Goal: Information Seeking & Learning: Check status

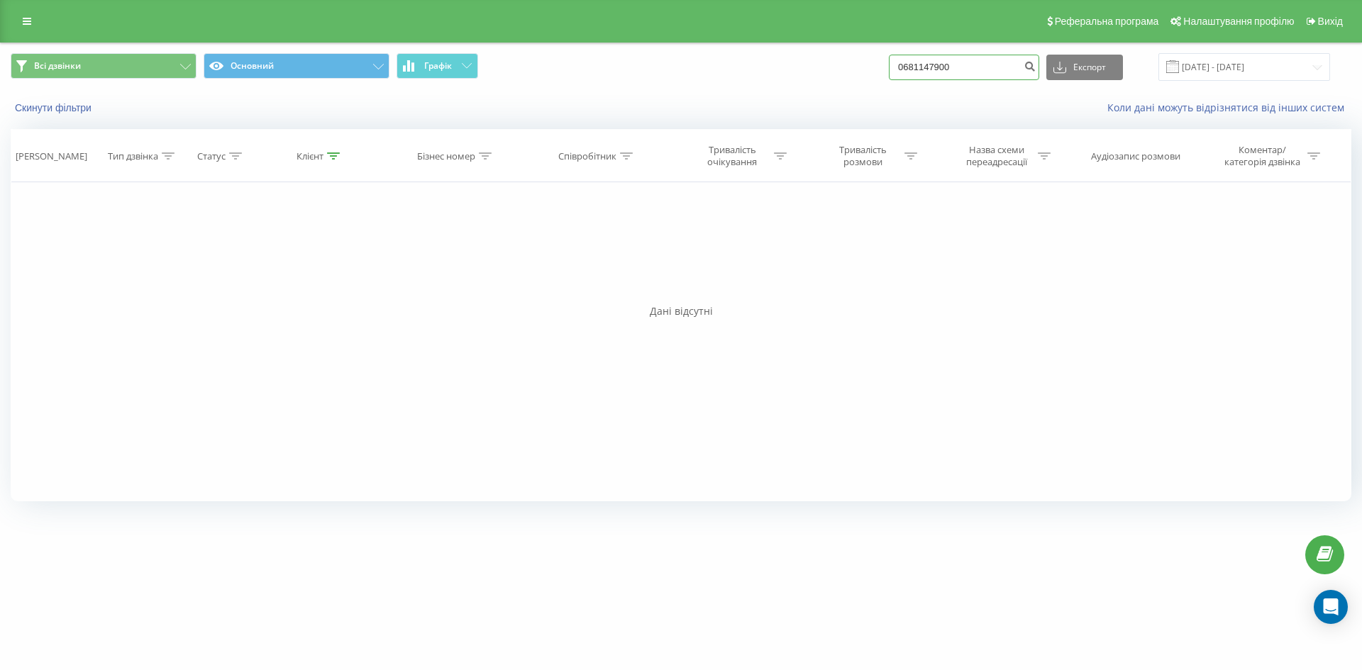
drag, startPoint x: 984, startPoint y: 59, endPoint x: 679, endPoint y: 67, distance: 305.1
click at [693, 67] on div "Всі дзвінки Основний Графік 0681147900 Експорт .csv .xls .xlsx 20.05.2025 - 20.…" at bounding box center [681, 67] width 1340 height 28
paste input "380505384698"
type input "380505384698"
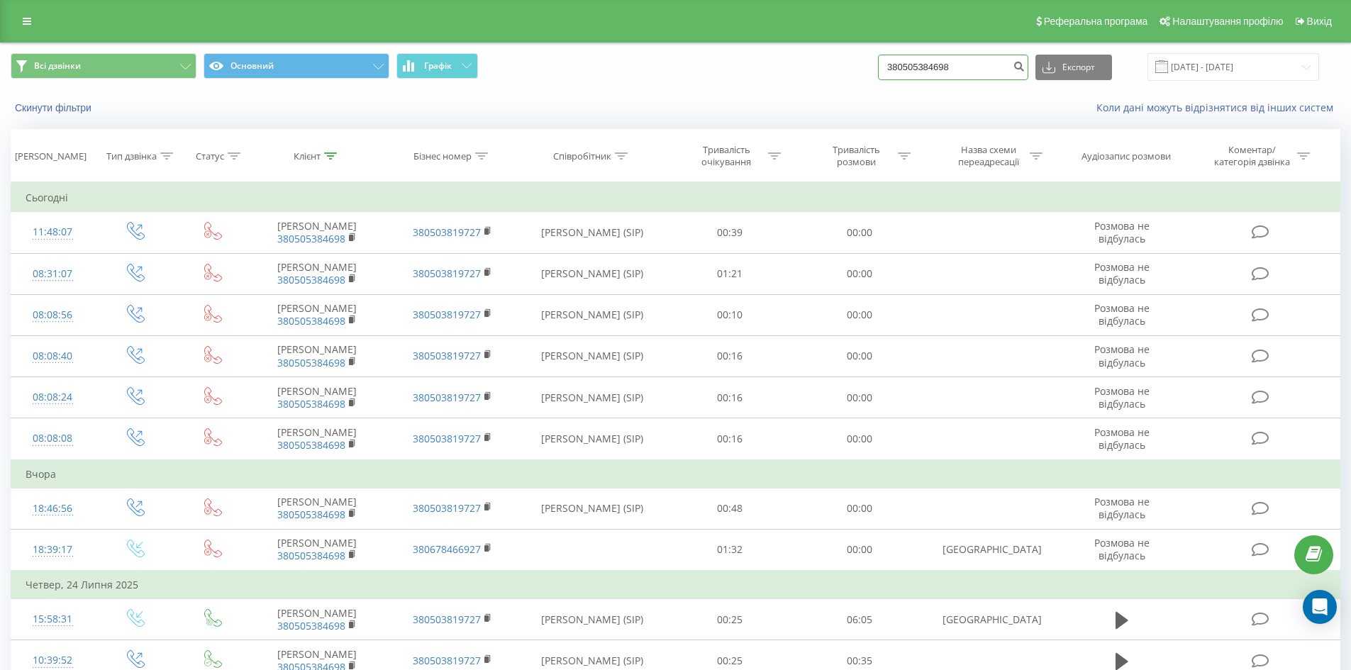
drag, startPoint x: 958, startPoint y: 62, endPoint x: 621, endPoint y: 52, distance: 337.1
click at [636, 60] on div "Всі дзвінки Основний Графік 380505384698 Експорт .csv .xls .xlsx 20.05.2025 - 2…" at bounding box center [676, 67] width 1330 height 28
paste input "[PHONE_NUMBER]"
type input "[PHONE_NUMBER]"
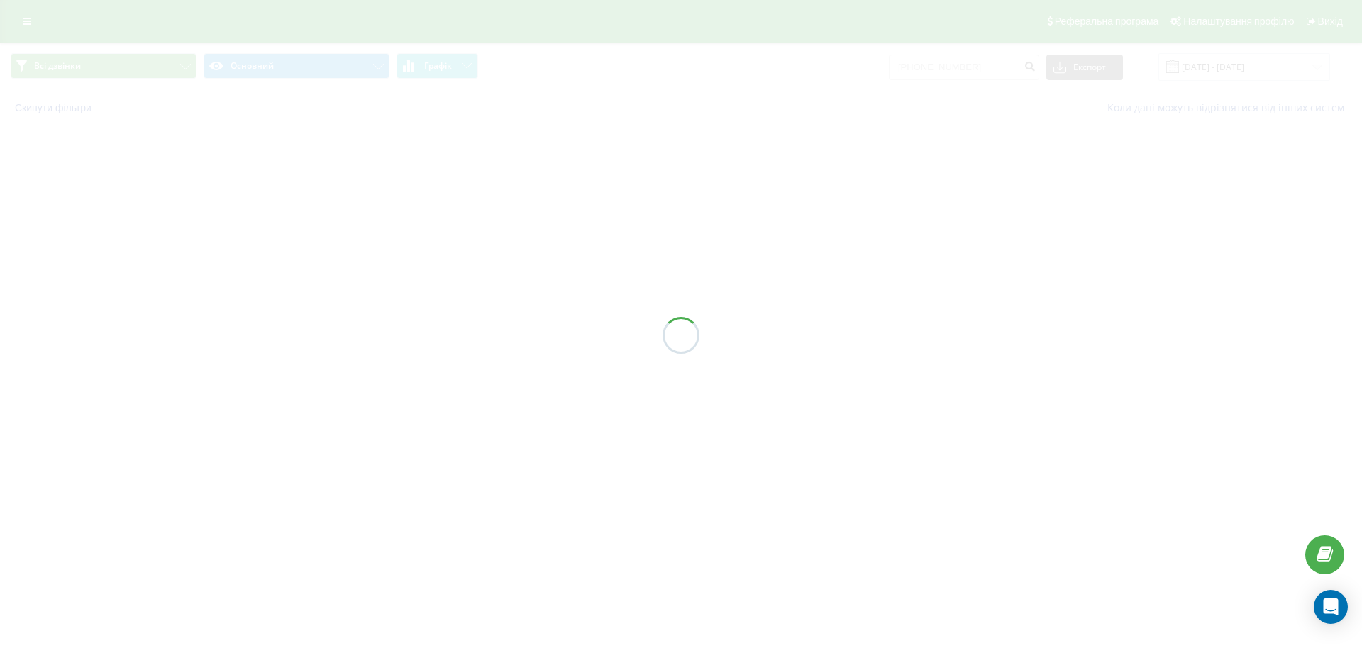
click at [918, 67] on div at bounding box center [681, 335] width 1362 height 670
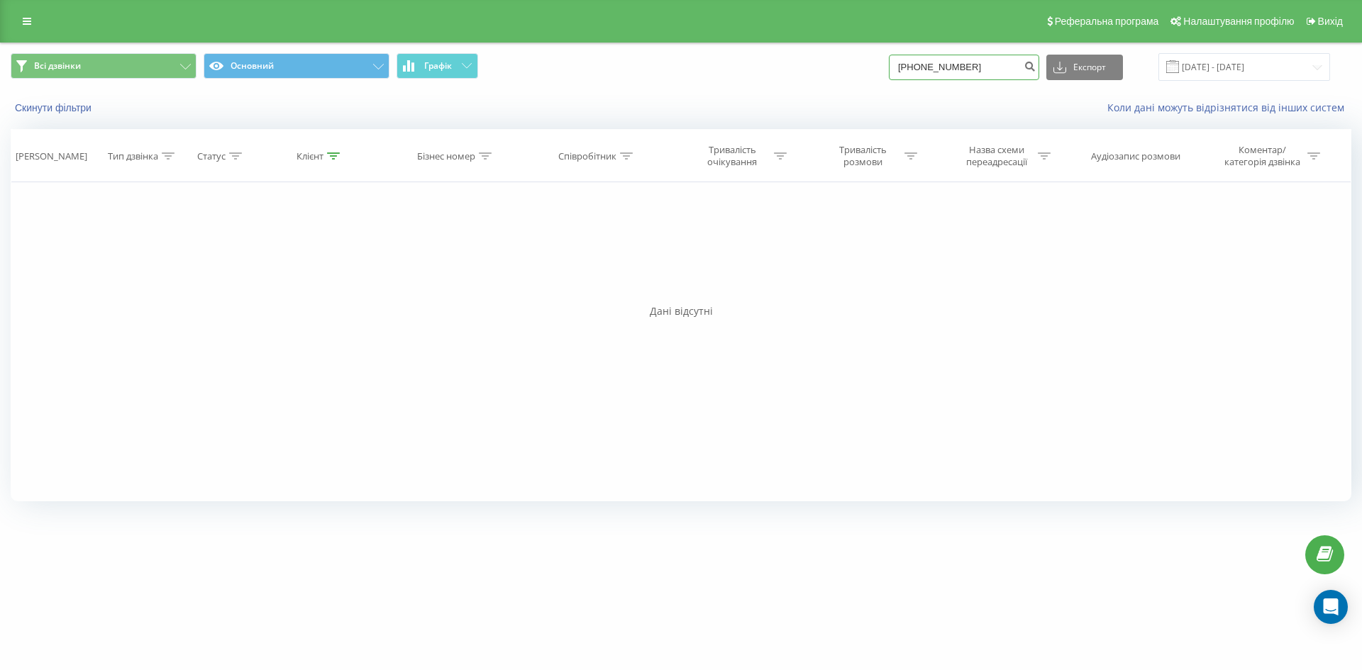
click at [913, 71] on input "[PHONE_NUMBER]" at bounding box center [964, 68] width 150 height 26
type input "380638892909"
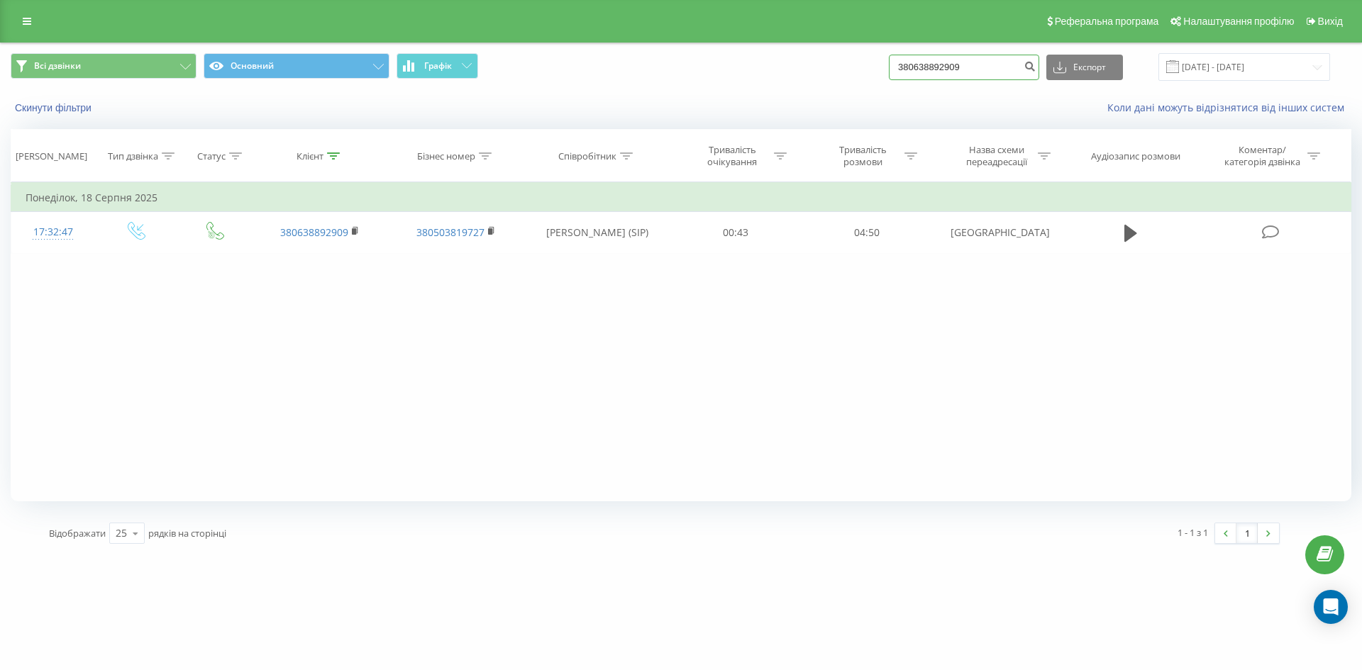
paste input "+380973768711"
drag, startPoint x: 987, startPoint y: 72, endPoint x: 813, endPoint y: 62, distance: 174.8
click at [794, 69] on div "Всі дзвінки Основний Графік 380638892909 Експорт .csv .xls .xlsx 20.05.2025 - 2…" at bounding box center [681, 67] width 1340 height 28
click at [918, 63] on input "+380973768711" at bounding box center [964, 68] width 150 height 26
type input "380973768711"
